Goal: Task Accomplishment & Management: Use online tool/utility

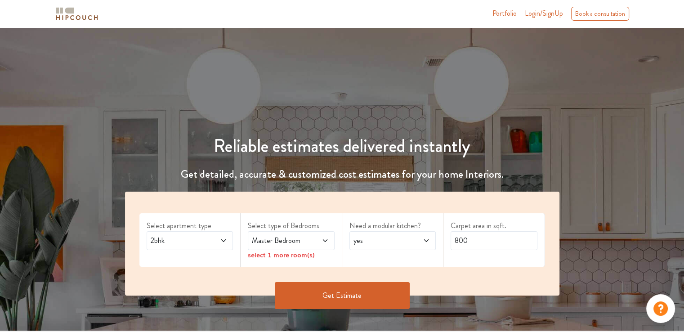
click at [284, 239] on span "Master Bedroom" at bounding box center [279, 240] width 59 height 11
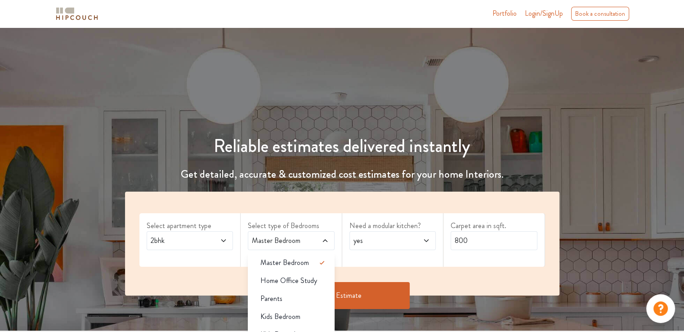
click at [339, 101] on div "Reliable estimates delivered instantly Get detailed, accurate & customized cost…" at bounding box center [342, 207] width 684 height 230
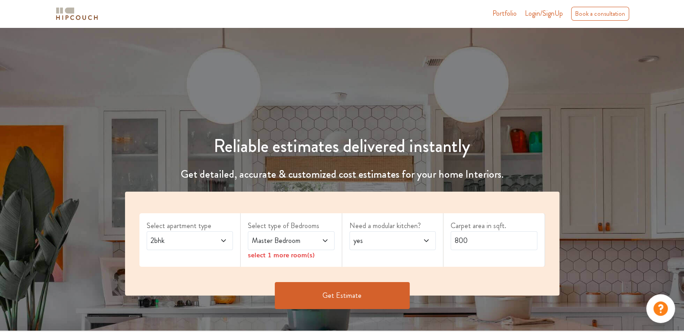
click at [394, 239] on span "yes" at bounding box center [381, 240] width 59 height 11
click at [291, 247] on div "Master Bedroom" at bounding box center [291, 240] width 87 height 19
click at [191, 242] on span "2bhk" at bounding box center [178, 240] width 59 height 11
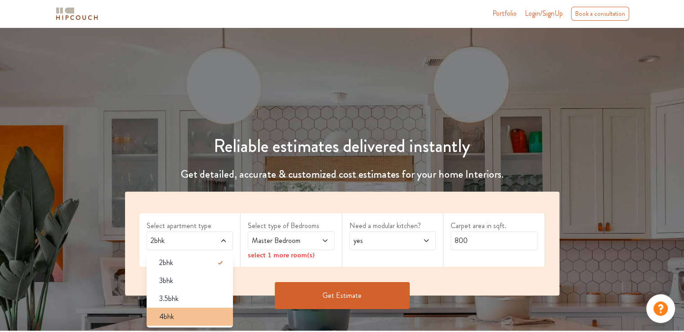
click at [170, 314] on span "4bhk" at bounding box center [166, 316] width 15 height 11
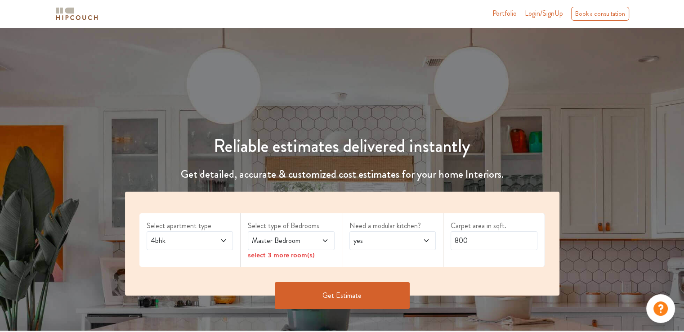
click at [304, 238] on span "Master Bedroom" at bounding box center [279, 240] width 59 height 11
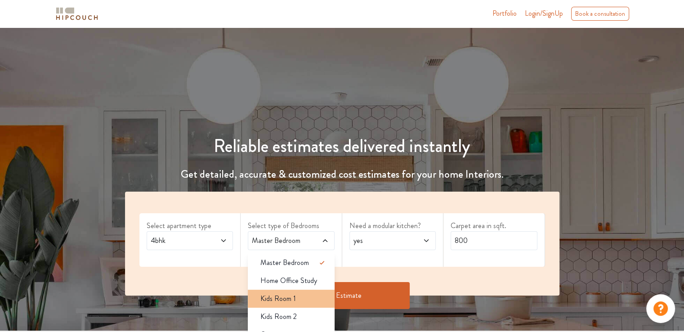
click at [288, 300] on span "Kids Room 1" at bounding box center [279, 298] width 36 height 11
click at [409, 241] on span "yes" at bounding box center [381, 240] width 59 height 11
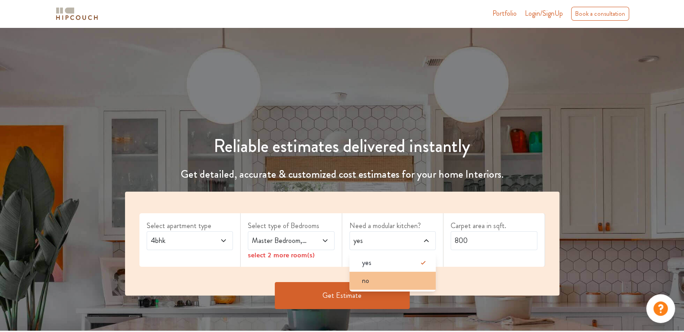
click at [377, 282] on div "no" at bounding box center [395, 280] width 81 height 11
click at [383, 238] on span "no" at bounding box center [381, 240] width 59 height 11
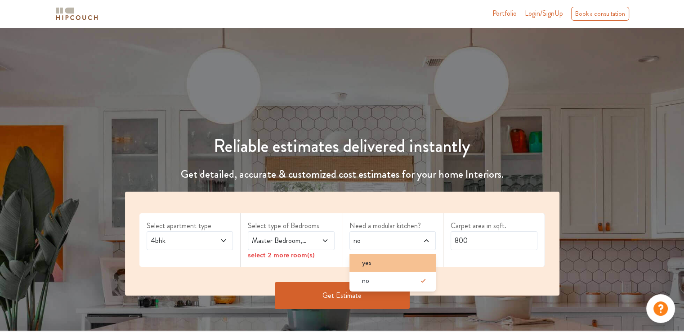
click at [382, 265] on div "yes" at bounding box center [395, 262] width 81 height 11
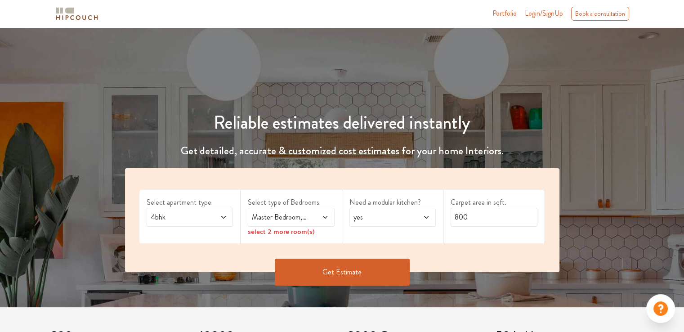
scroll to position [45, 0]
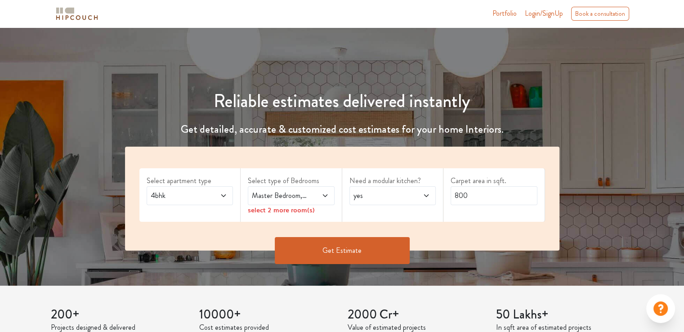
click at [340, 252] on button "Get Estimate" at bounding box center [342, 250] width 135 height 27
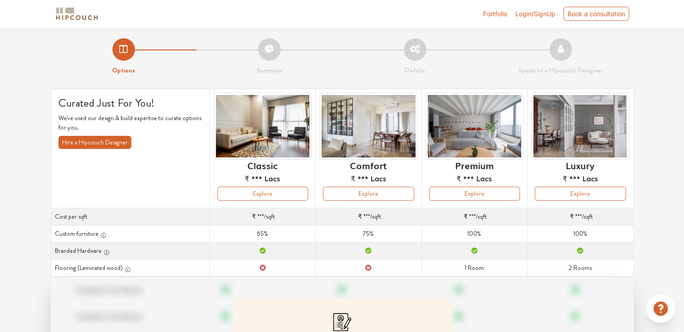
click at [71, 10] on img at bounding box center [76, 14] width 45 height 16
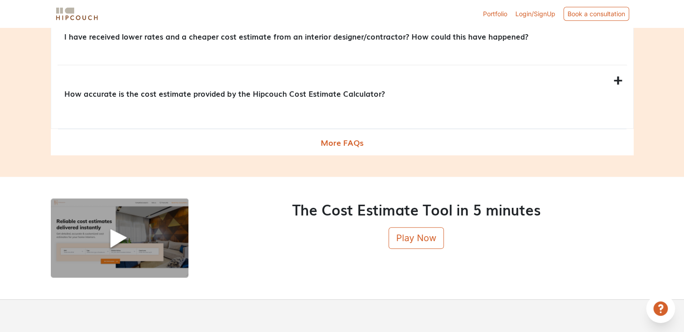
scroll to position [1077, 0]
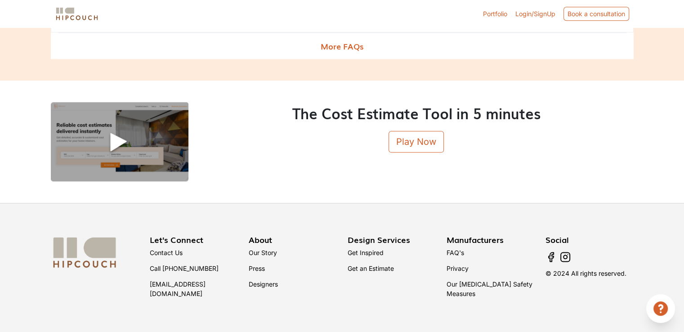
click at [320, 175] on div "The Cost Estimate Tool in 5 minutes Play Now" at bounding box center [417, 141] width 446 height 79
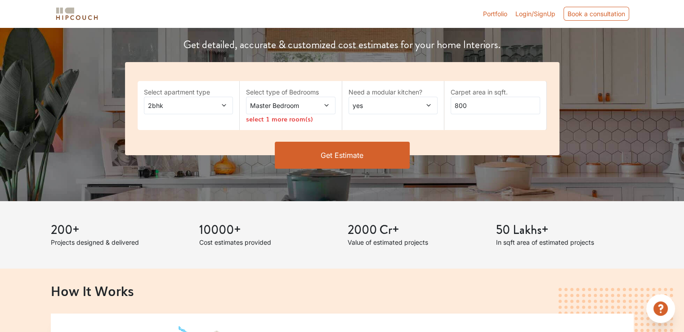
scroll to position [0, 0]
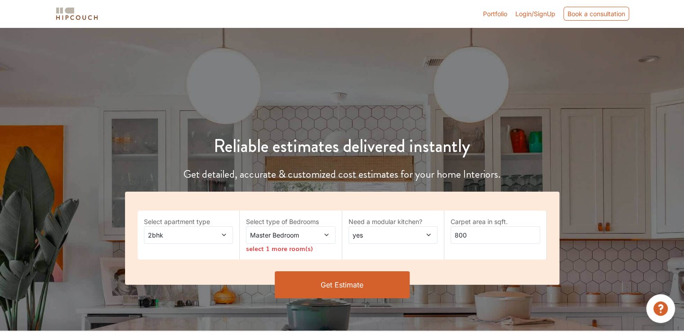
click at [174, 231] on span "2bhk" at bounding box center [176, 234] width 61 height 9
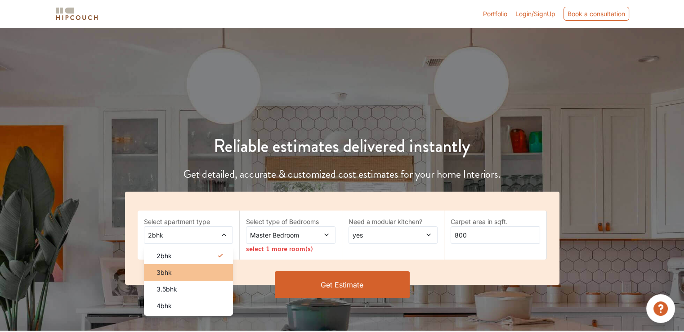
click at [161, 272] on span "3bhk" at bounding box center [164, 272] width 15 height 9
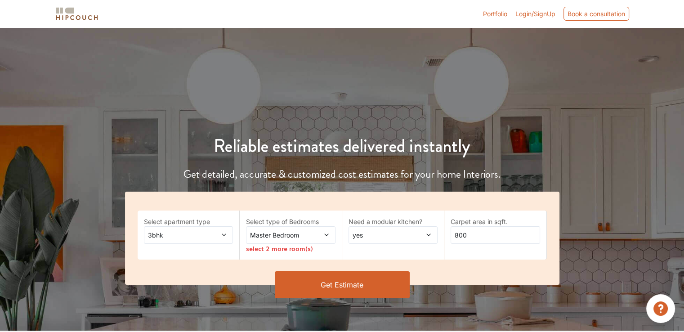
click at [176, 235] on span "3bhk" at bounding box center [176, 234] width 61 height 9
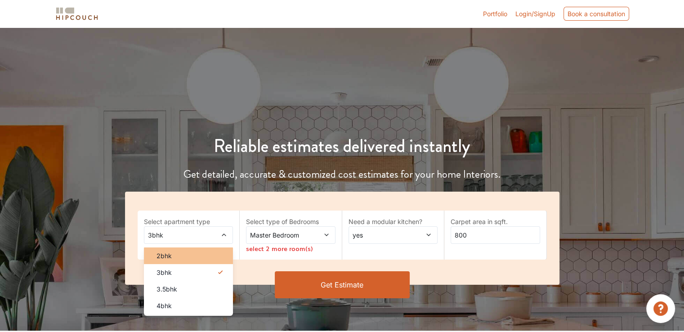
click at [175, 252] on div "2bhk" at bounding box center [191, 255] width 84 height 9
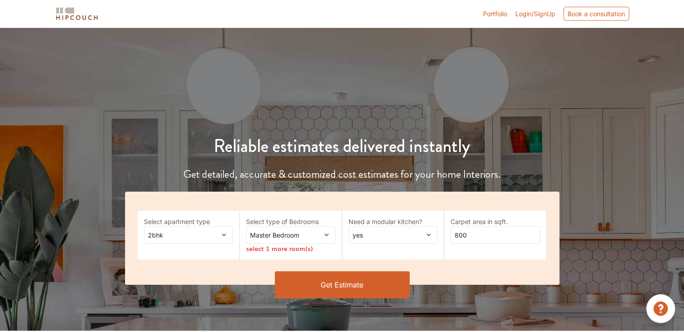
click at [268, 240] on div "Master Bedroom" at bounding box center [291, 235] width 90 height 18
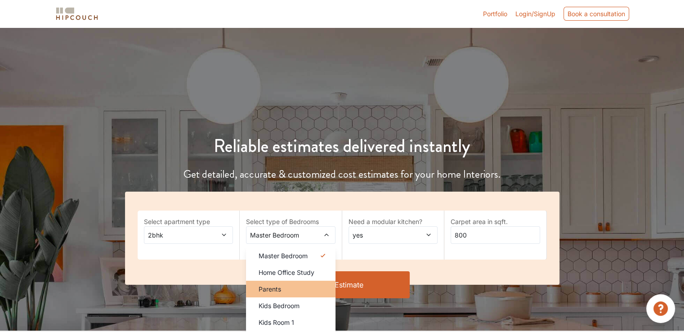
click at [273, 285] on span "Parents" at bounding box center [270, 288] width 23 height 9
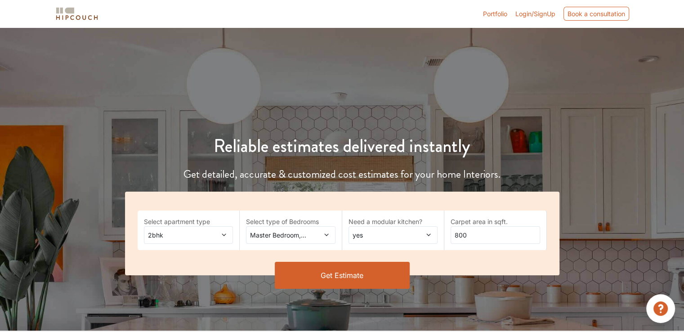
click at [384, 239] on span "yes" at bounding box center [381, 234] width 61 height 9
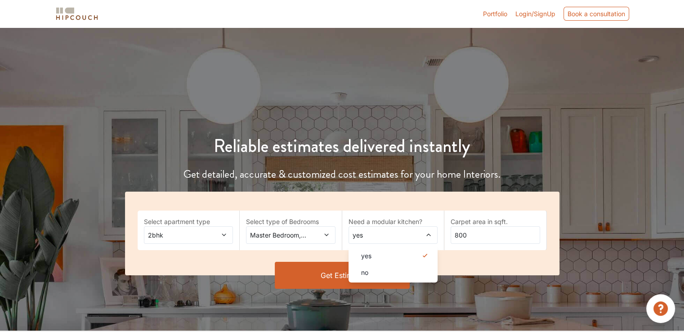
click at [332, 287] on button "Get Estimate" at bounding box center [342, 275] width 135 height 27
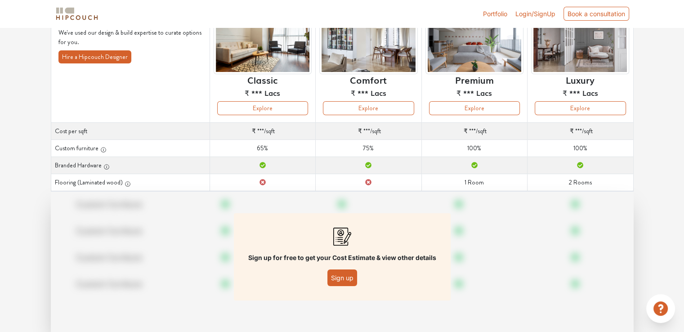
scroll to position [65, 0]
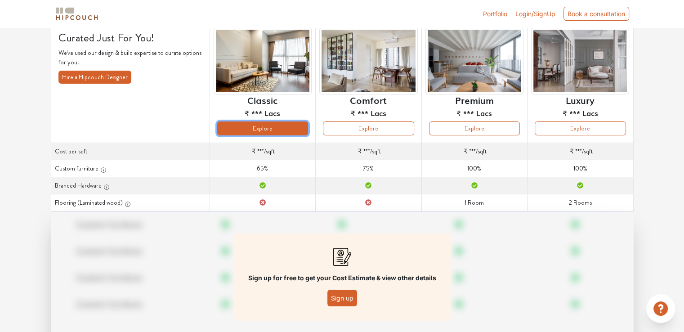
click at [295, 126] on button "Explore" at bounding box center [262, 129] width 91 height 14
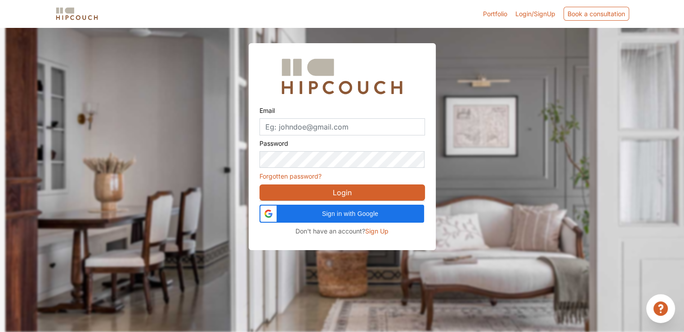
scroll to position [27, 0]
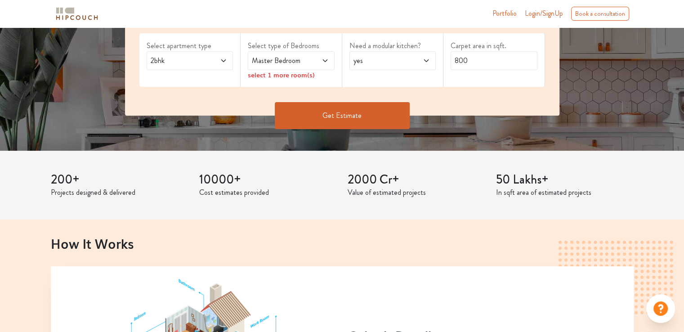
scroll to position [135, 0]
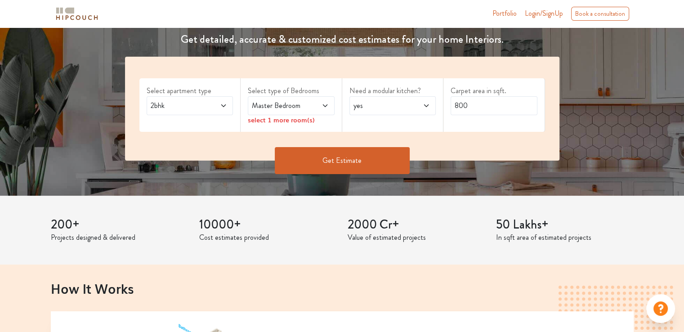
click at [167, 111] on div "2bhk" at bounding box center [190, 105] width 87 height 19
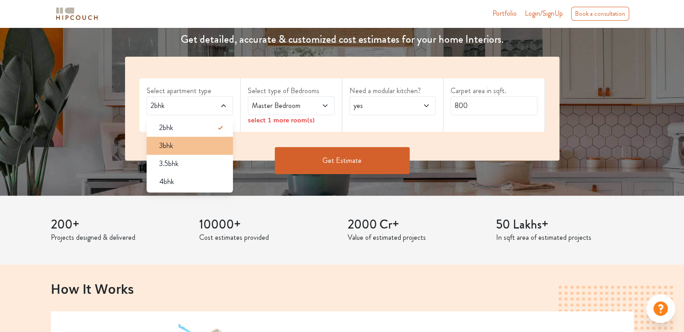
click at [164, 146] on span "3bhk" at bounding box center [166, 145] width 14 height 11
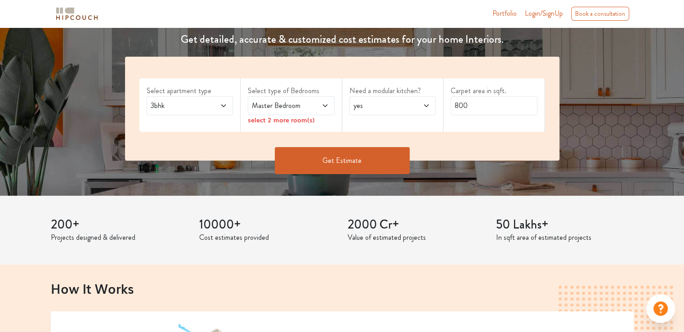
click at [291, 105] on span "Master Bedroom" at bounding box center [279, 105] width 59 height 11
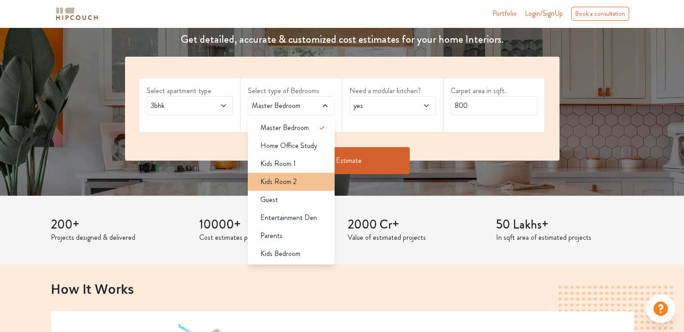
click at [284, 181] on span "Kids Room 2" at bounding box center [279, 181] width 36 height 11
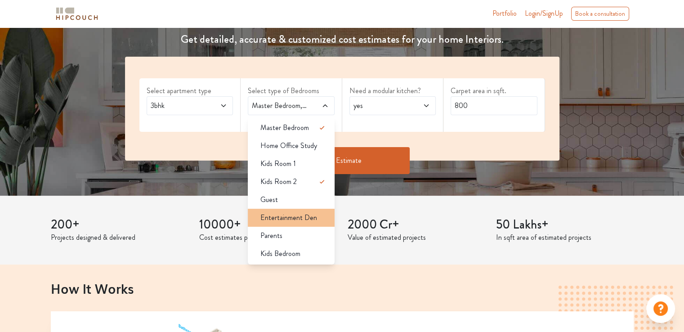
click at [283, 218] on span "Entertainment Den" at bounding box center [289, 217] width 57 height 11
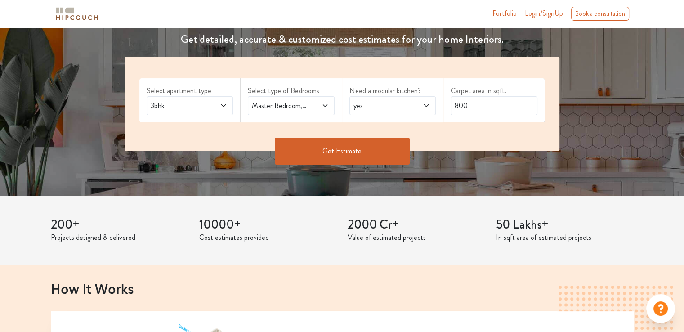
click at [293, 115] on div "Select type of Bedrooms Master Bedroom,Kids Room 2,Entertainment Den" at bounding box center [292, 100] width 102 height 44
click at [284, 100] on span "Master Bedroom,Kids Room 2,Entertainment Den" at bounding box center [279, 105] width 59 height 11
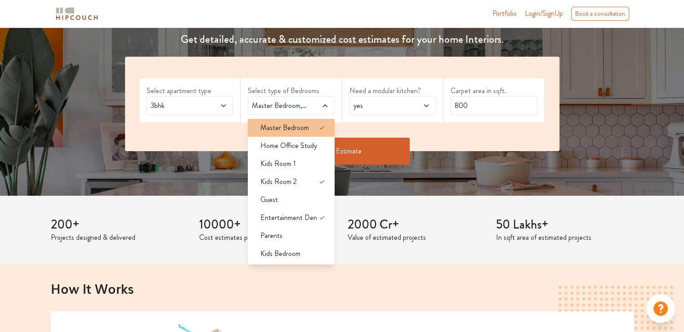
click at [283, 126] on span "Master Bedroom" at bounding box center [285, 127] width 49 height 11
click at [383, 111] on div "yes" at bounding box center [393, 105] width 87 height 19
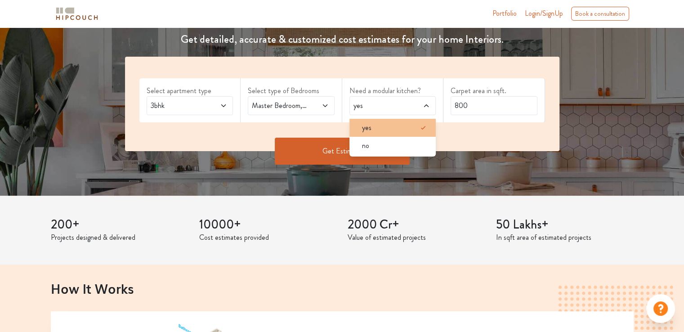
click at [379, 130] on div "yes" at bounding box center [395, 127] width 81 height 11
click at [343, 146] on button "Get Estimate" at bounding box center [342, 151] width 135 height 27
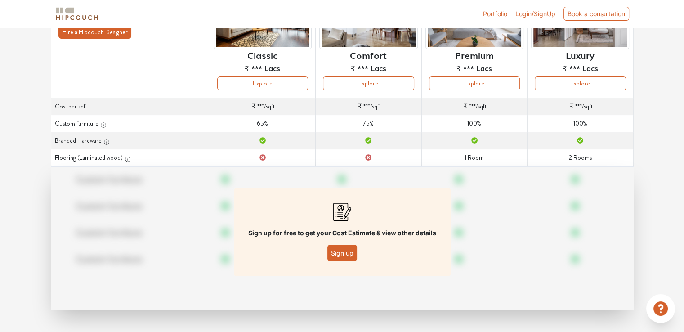
scroll to position [65, 0]
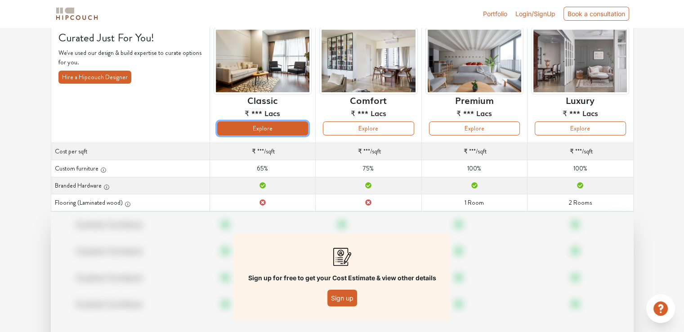
click at [256, 124] on button "Explore" at bounding box center [262, 129] width 91 height 14
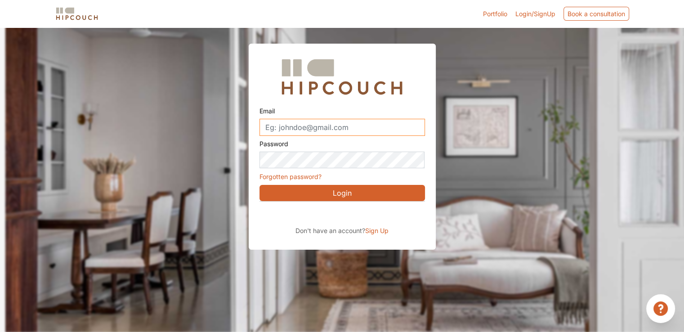
click at [318, 123] on input "Email" at bounding box center [343, 127] width 166 height 17
click at [277, 128] on input "Email" at bounding box center [343, 127] width 166 height 17
type input "S"
drag, startPoint x: 294, startPoint y: 128, endPoint x: 226, endPoint y: 130, distance: 68.4
click at [226, 130] on div "Email reshma Password Forgotten password? Login Don't have an account? Sign Up" at bounding box center [342, 125] width 684 height 250
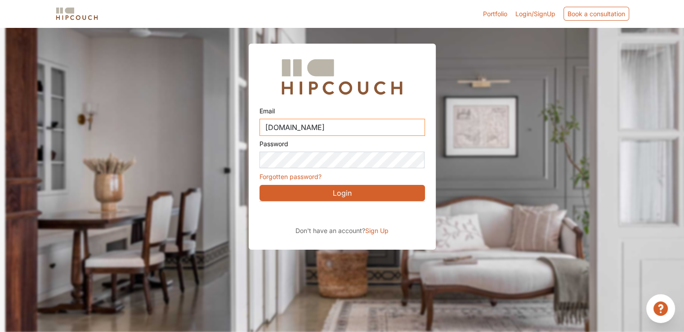
type input "dev.reshma65gmail.com"
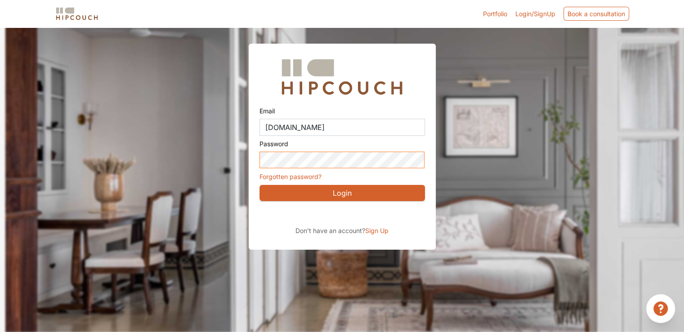
click at [257, 157] on div "Email dev.reshma65gmail.com Password Forgotten password? Login Don't have an ac…" at bounding box center [342, 147] width 187 height 207
click at [324, 192] on button "Login" at bounding box center [343, 193] width 166 height 16
click at [371, 229] on span "Sign Up" at bounding box center [376, 231] width 23 height 8
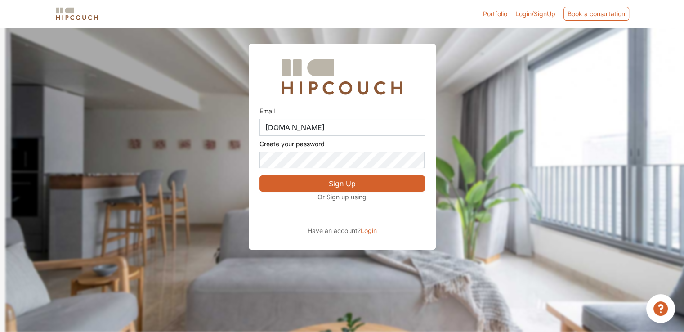
click at [540, 15] on span "Login/SignUp" at bounding box center [536, 14] width 40 height 8
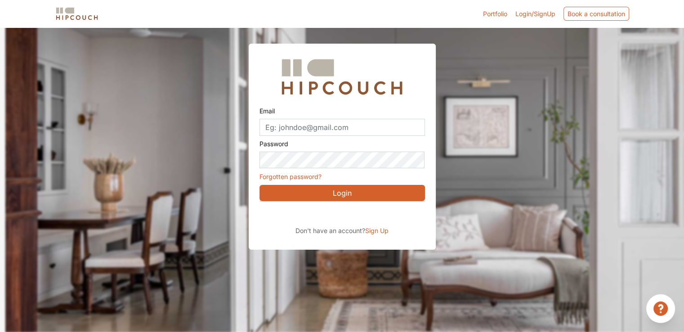
click at [387, 229] on span "Sign Up" at bounding box center [376, 231] width 23 height 8
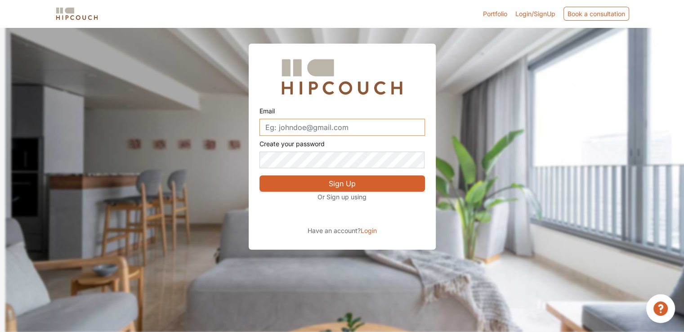
click at [289, 127] on input "Email" at bounding box center [343, 127] width 166 height 17
click at [341, 186] on button "Sign Up" at bounding box center [343, 184] width 166 height 16
click at [304, 125] on input "dev.reshma65gmail.com" at bounding box center [343, 127] width 166 height 17
click at [314, 127] on input "dev.reshma65gmail.com" at bounding box center [343, 127] width 166 height 17
type input "dev.reshma65@gmail.com"
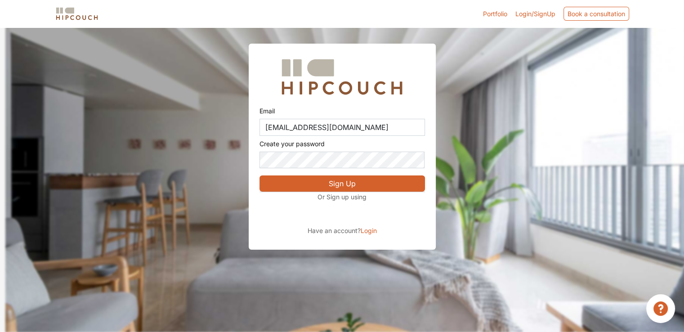
click at [325, 179] on button "Sign Up" at bounding box center [343, 184] width 166 height 16
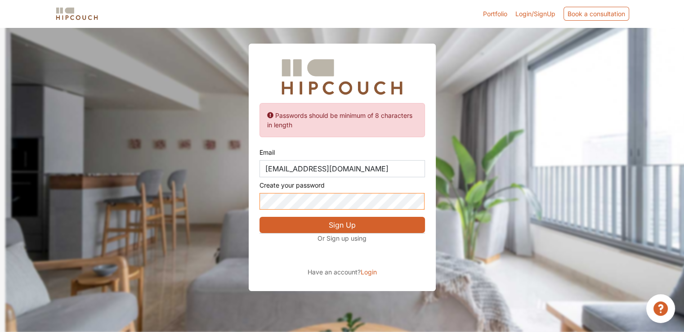
click at [250, 205] on div "Passwords should be minimum of 8 characters in length Email dev.reshma65@gmail.…" at bounding box center [342, 168] width 187 height 248
click at [304, 229] on button "Sign Up" at bounding box center [343, 225] width 166 height 16
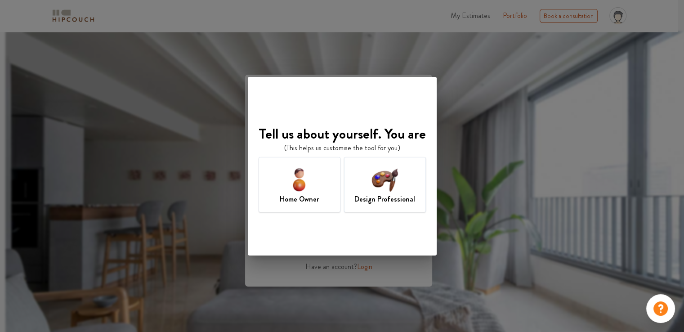
click at [301, 194] on h7 "Home Owner" at bounding box center [299, 199] width 39 height 11
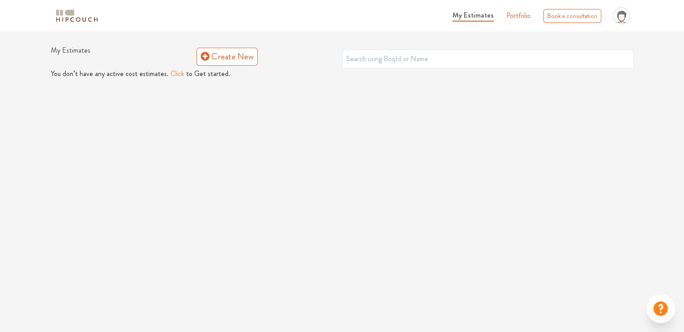
click at [230, 179] on div "My Estimates Portfolio Book a consultation profile pic Logout My Estimates Crea…" at bounding box center [342, 166] width 684 height 332
click at [443, 60] on input "text" at bounding box center [488, 59] width 292 height 19
click at [111, 26] on div "My Estimates Portfolio Book a consultation profile pic Logout" at bounding box center [370, 16] width 527 height 24
click at [379, 63] on input "text" at bounding box center [488, 59] width 292 height 19
click at [171, 77] on button "Click" at bounding box center [178, 73] width 14 height 11
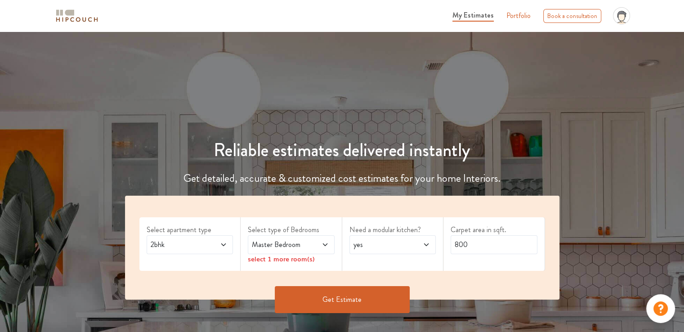
click at [212, 239] on span at bounding box center [217, 244] width 20 height 11
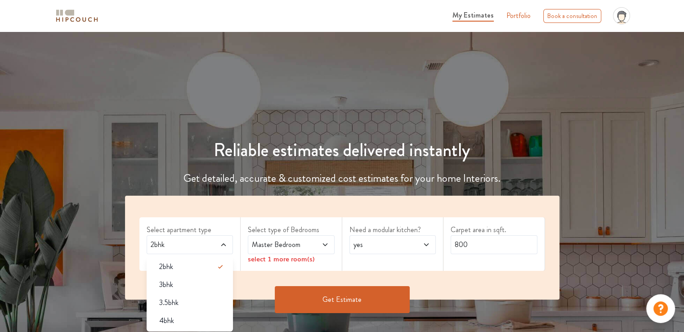
click at [318, 248] on span at bounding box center [319, 244] width 20 height 11
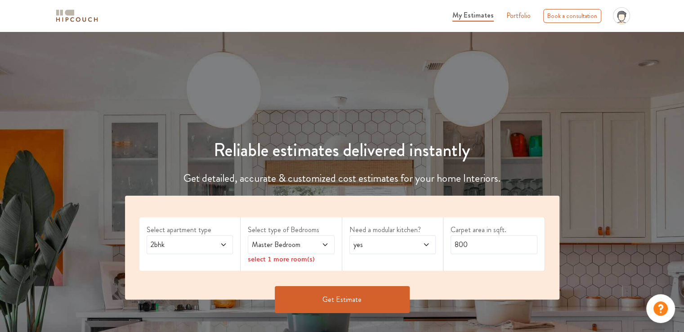
click at [374, 260] on div "Need a modular kitchen? yes" at bounding box center [393, 244] width 102 height 54
click at [367, 296] on button "Get Estimate" at bounding box center [342, 299] width 135 height 27
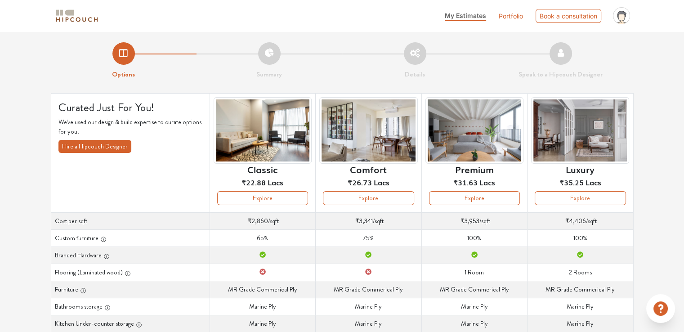
click at [73, 6] on span at bounding box center [76, 16] width 45 height 20
click at [77, 18] on img at bounding box center [76, 16] width 45 height 16
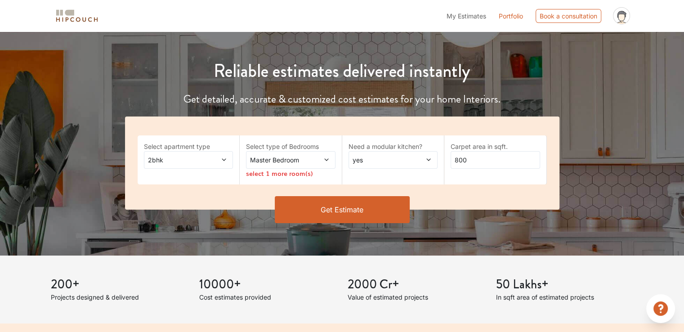
scroll to position [90, 0]
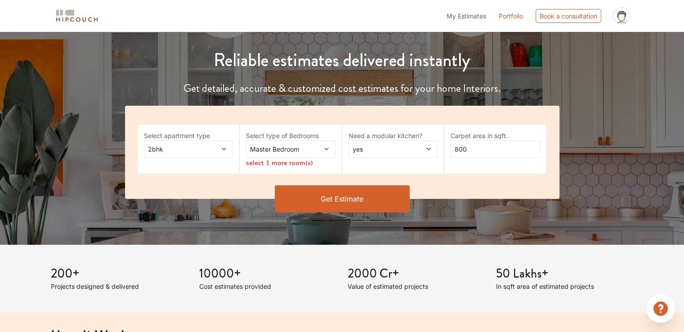
click at [324, 157] on div "Master Bedroom" at bounding box center [291, 149] width 90 height 18
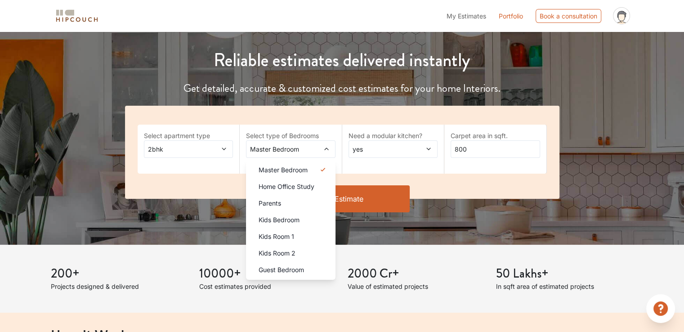
click at [349, 174] on div "Select apartment type 2bhk Select type of Bedrooms Master Bedroom Master Bedroo…" at bounding box center [342, 152] width 435 height 93
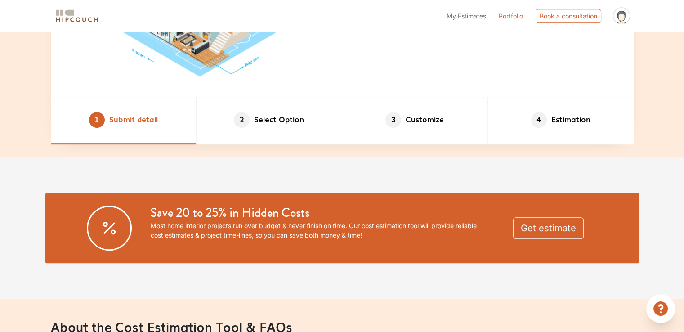
scroll to position [540, 0]
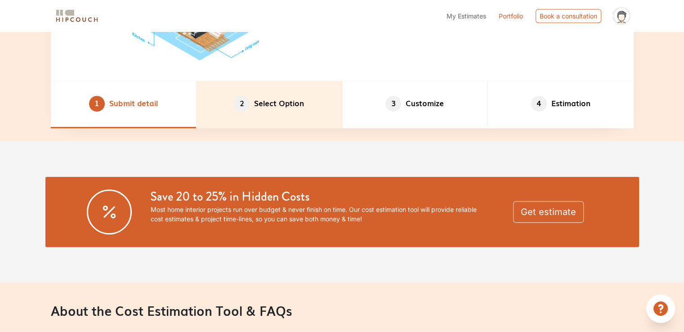
click at [285, 114] on li "2 Select Option" at bounding box center [270, 104] width 146 height 47
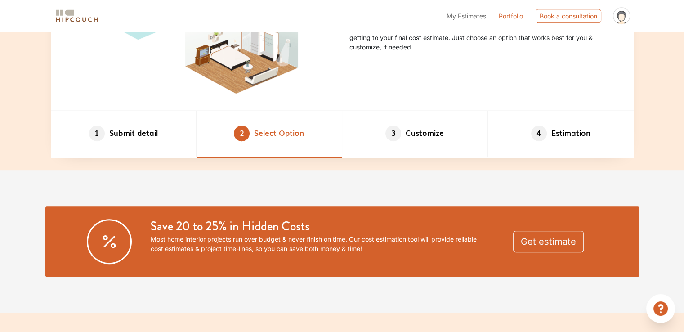
scroll to position [495, 0]
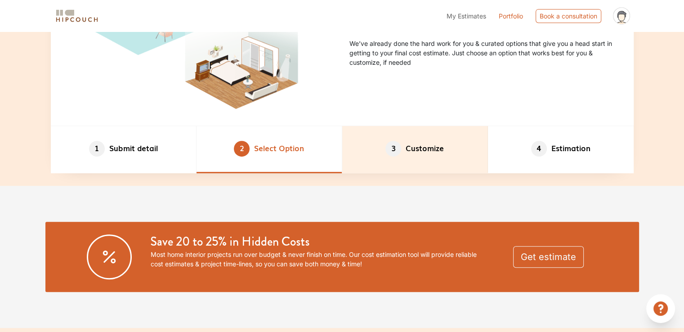
click at [415, 154] on li "3 Customize" at bounding box center [415, 149] width 146 height 47
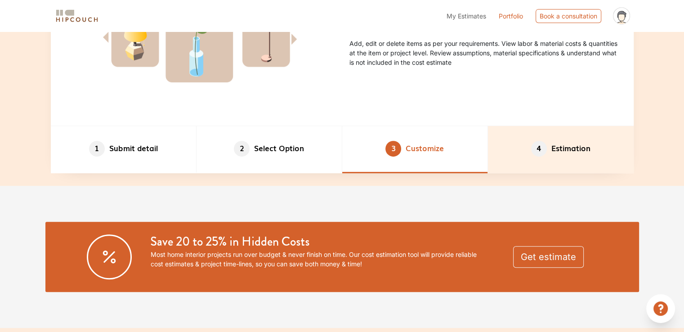
click at [524, 152] on li "4 Estimation" at bounding box center [561, 149] width 146 height 47
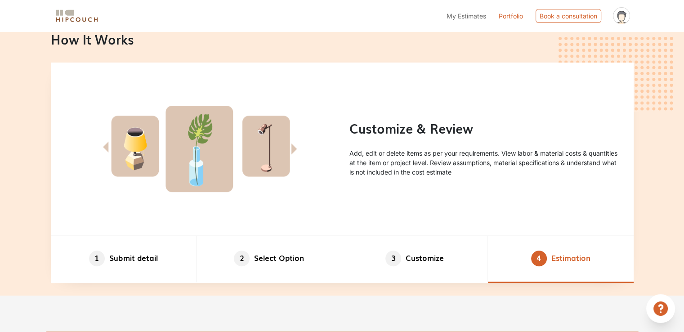
scroll to position [450, 0]
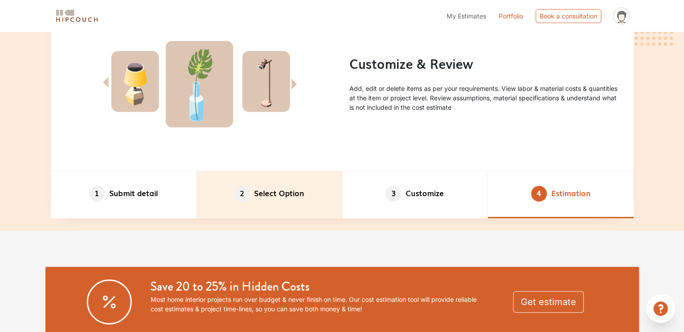
click at [276, 193] on li "2 Select Option" at bounding box center [270, 194] width 146 height 47
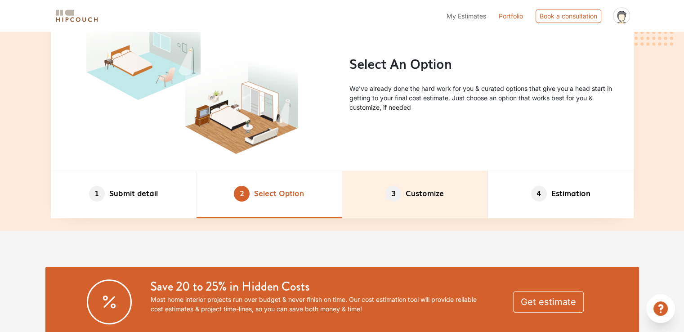
click at [433, 201] on li "3 Customize" at bounding box center [415, 194] width 146 height 47
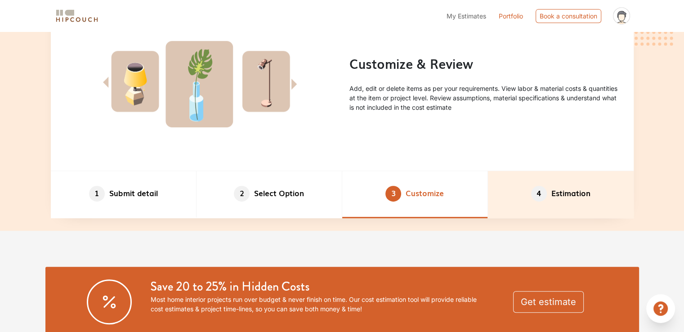
click at [557, 185] on li "4 Estimation" at bounding box center [561, 194] width 146 height 47
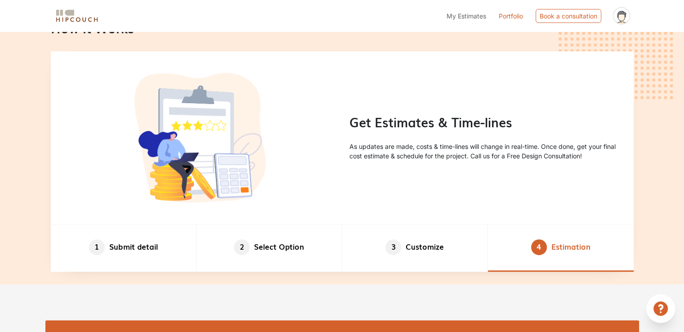
scroll to position [360, 0]
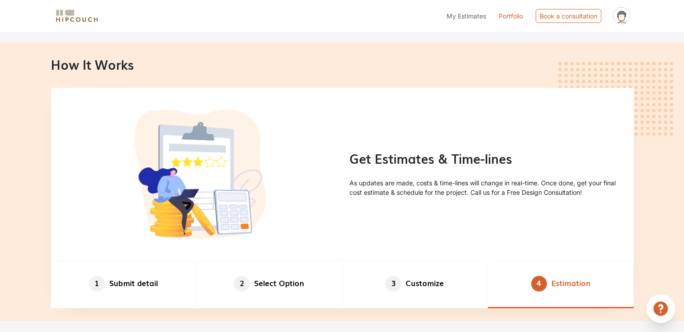
click at [78, 21] on img at bounding box center [76, 16] width 45 height 16
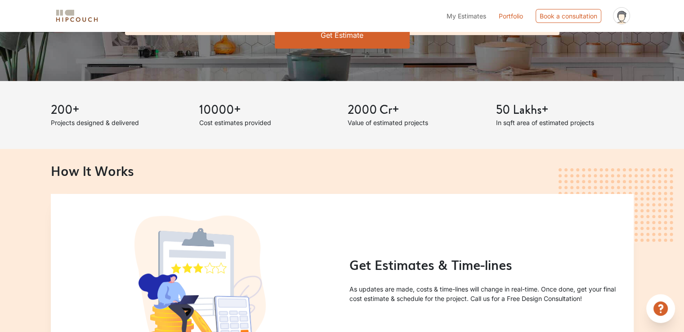
scroll to position [270, 0]
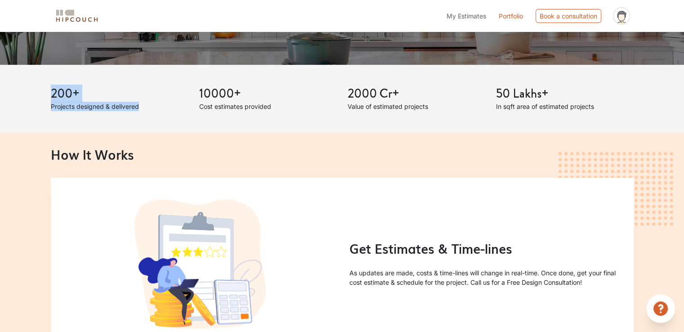
drag, startPoint x: 50, startPoint y: 90, endPoint x: 151, endPoint y: 108, distance: 102.4
click at [151, 108] on div "200+ Projects designed & delivered" at bounding box center [119, 98] width 149 height 25
click at [272, 101] on h3 "10000+" at bounding box center [268, 93] width 138 height 15
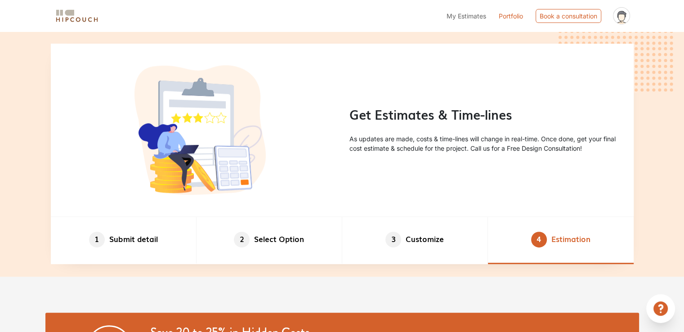
scroll to position [405, 0]
